Goal: Transaction & Acquisition: Purchase product/service

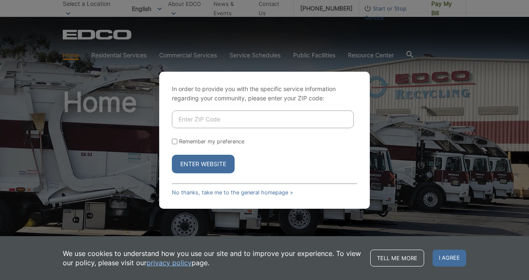
click at [200, 123] on input "Enter ZIP Code" at bounding box center [263, 119] width 182 height 18
type input "92020"
click at [185, 163] on button "Enter Website" at bounding box center [203, 164] width 63 height 19
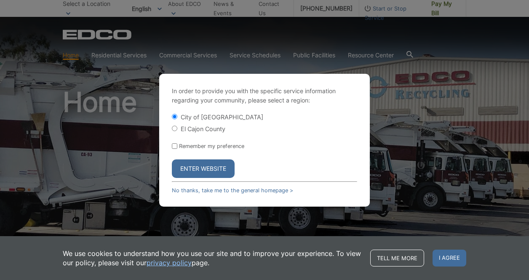
click at [174, 128] on input "El Cajon County" at bounding box center [174, 127] width 5 height 5
radio input "true"
click at [183, 169] on button "Enter Website" at bounding box center [203, 168] width 63 height 19
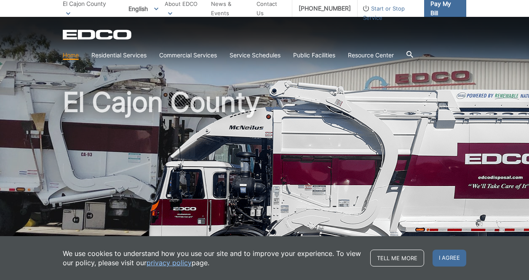
click at [439, 10] on span "Pay My Bill" at bounding box center [444, 8] width 29 height 19
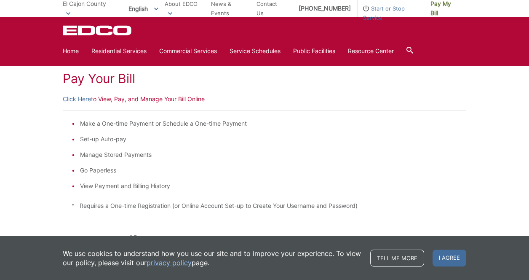
scroll to position [93, 0]
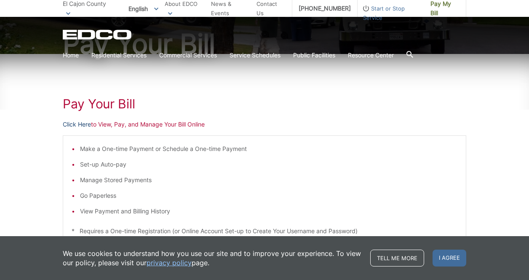
click at [79, 122] on link "Click Here" at bounding box center [77, 124] width 28 height 9
